Goal: Task Accomplishment & Management: Manage account settings

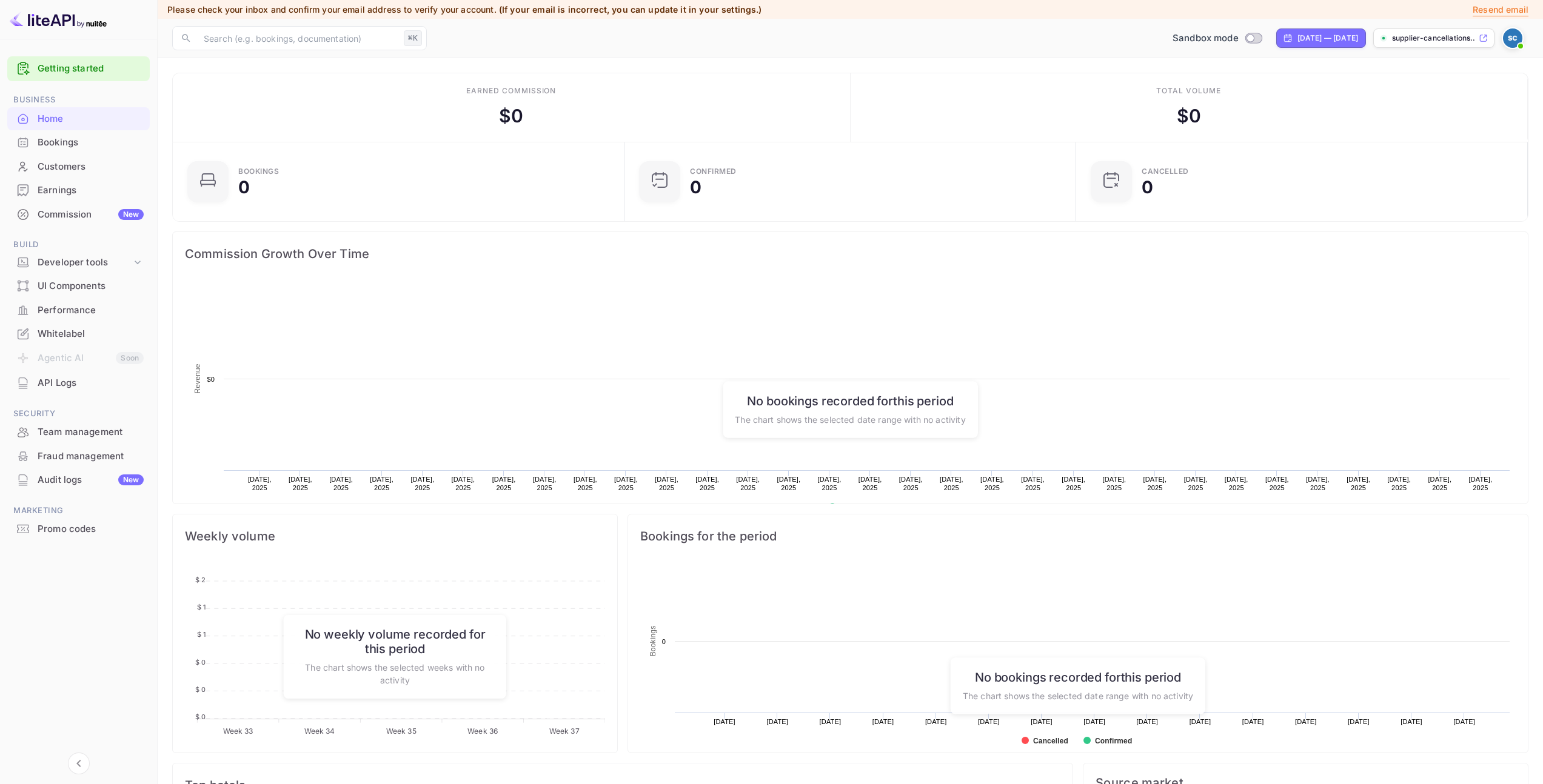
scroll to position [188, 435]
click at [105, 261] on div "Developer tools" at bounding box center [85, 262] width 94 height 14
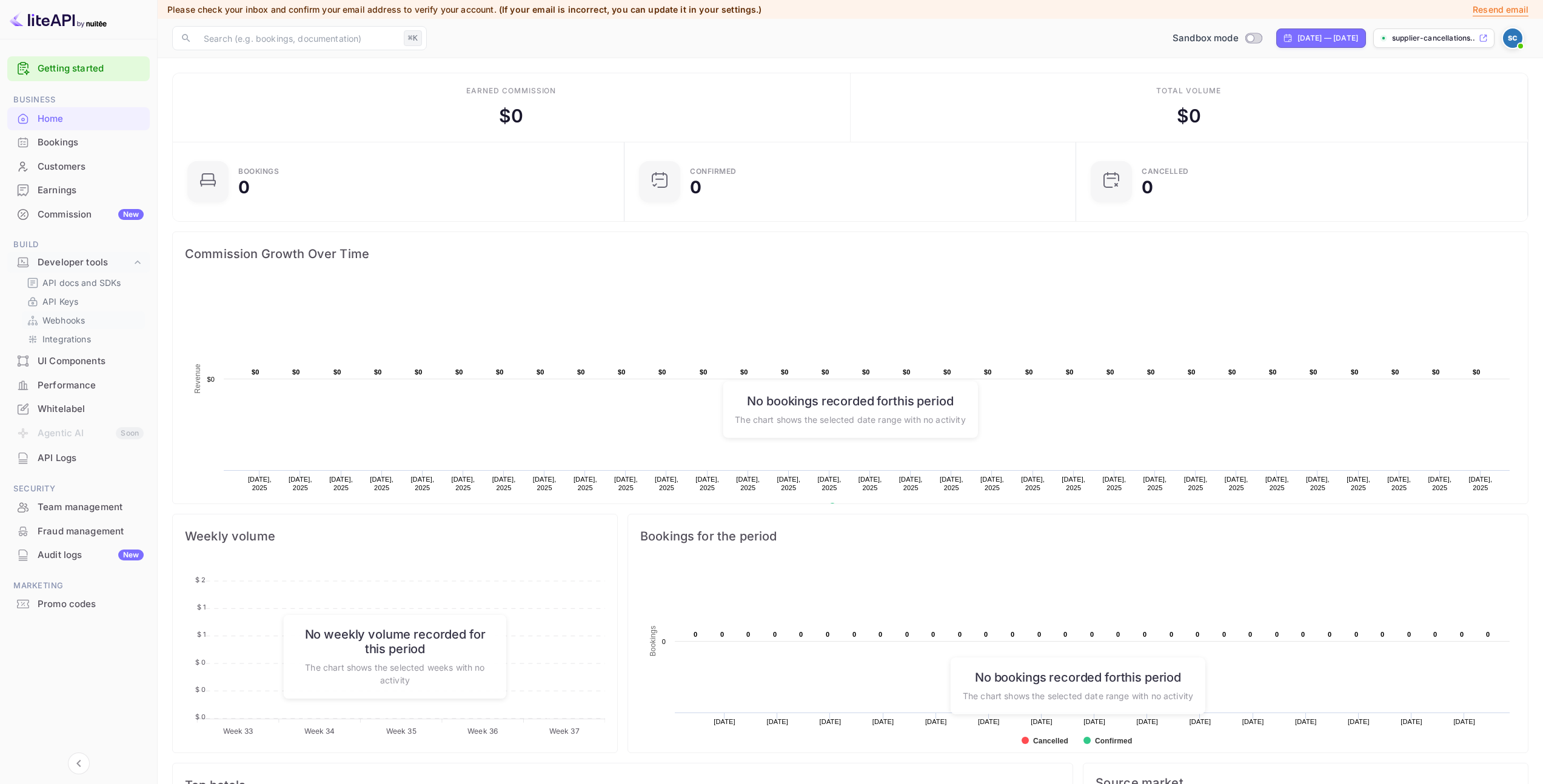
click at [78, 319] on p "Webhooks" at bounding box center [63, 320] width 42 height 13
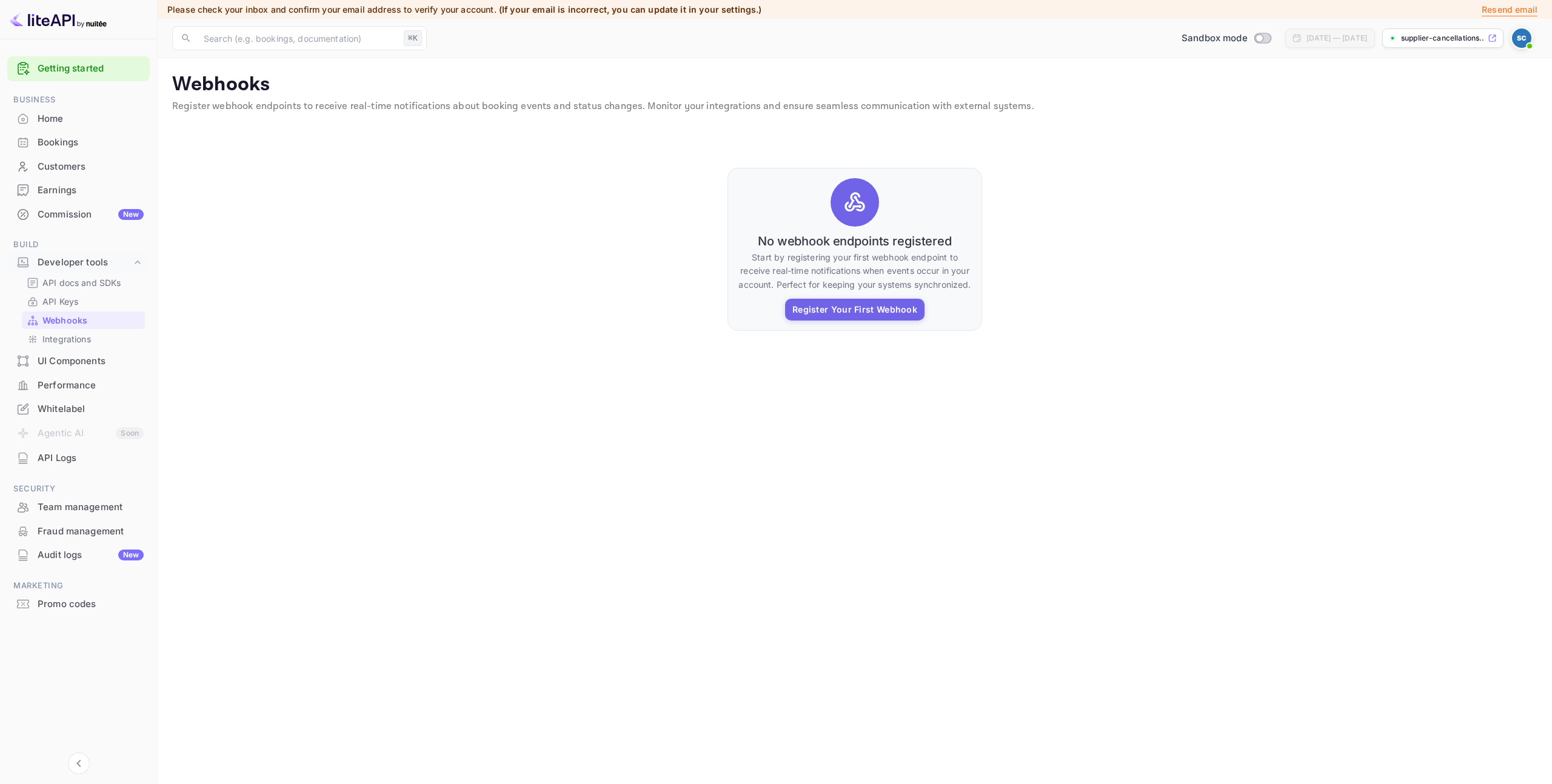
click at [1524, 32] on img at bounding box center [1521, 38] width 20 height 20
click at [1423, 175] on div "Sign out" at bounding box center [1448, 183] width 168 height 27
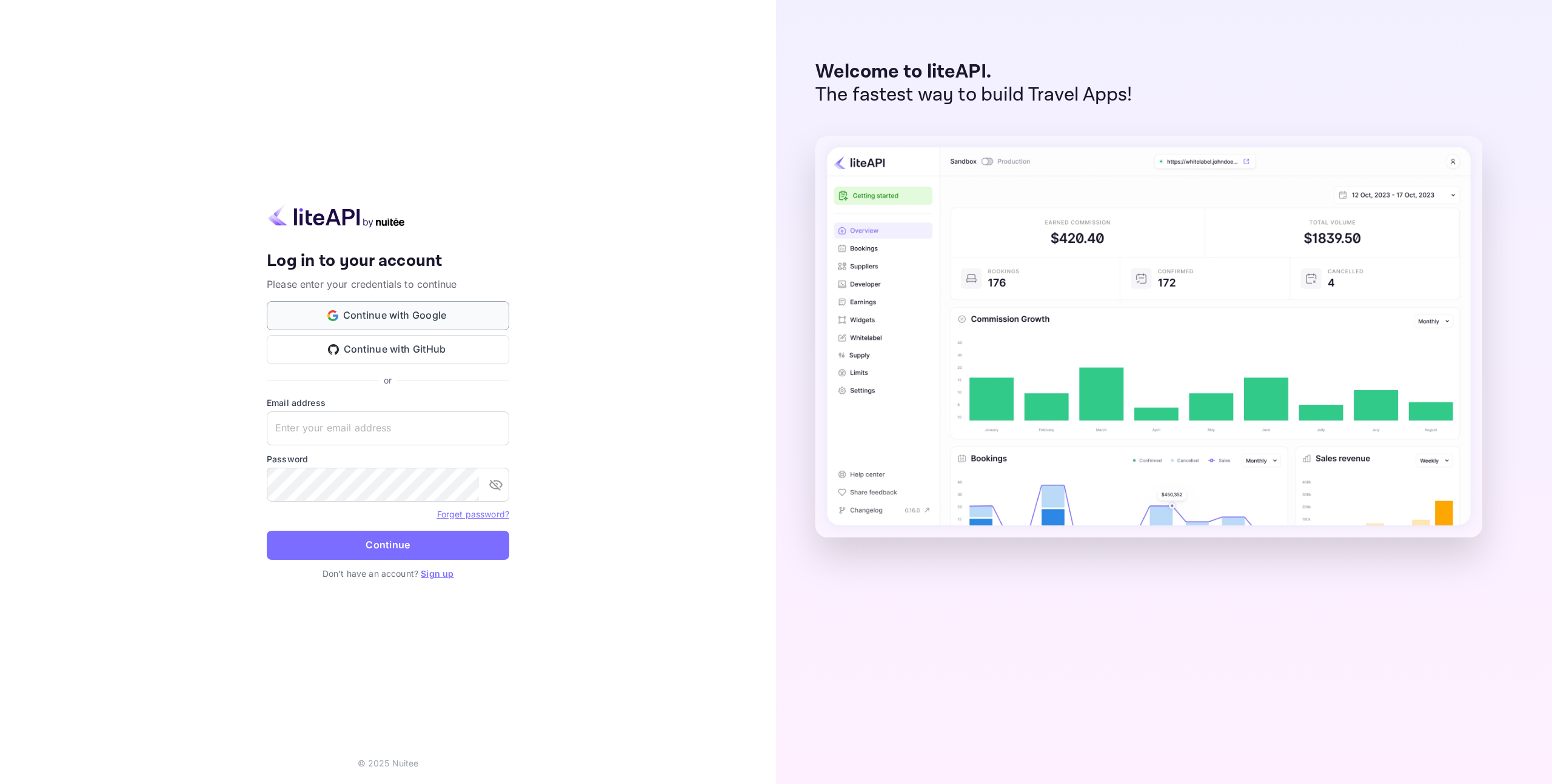
click at [351, 317] on button "Continue with Google" at bounding box center [388, 316] width 243 height 29
